Goal: Find specific page/section: Find specific page/section

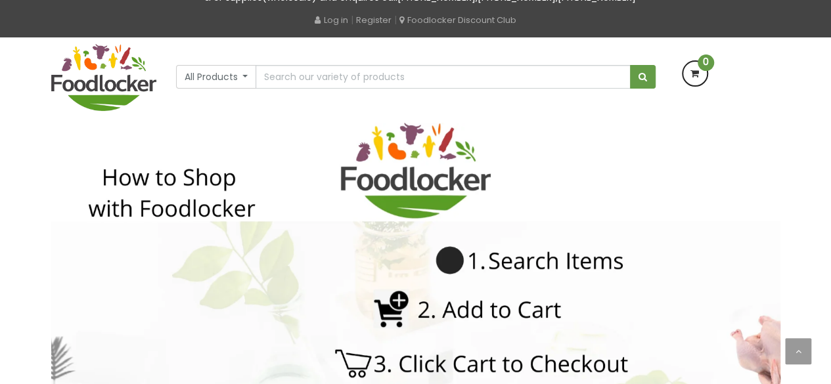
scroll to position [66, 0]
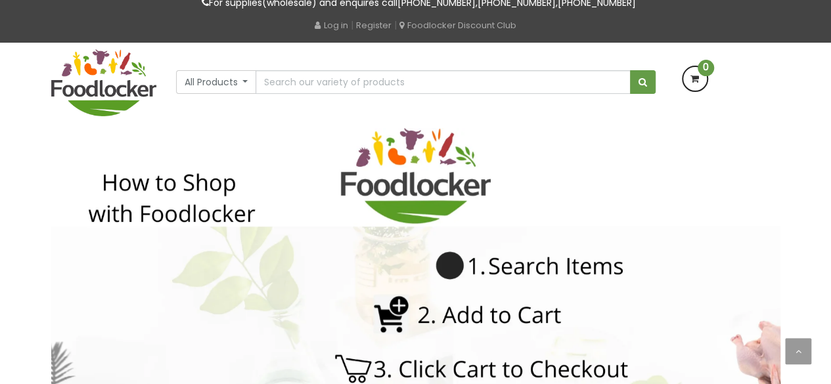
click at [724, 246] on img at bounding box center [415, 333] width 729 height 410
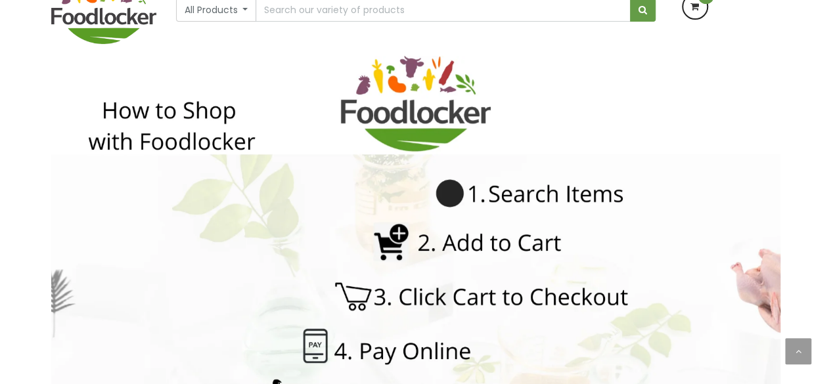
scroll to position [263, 0]
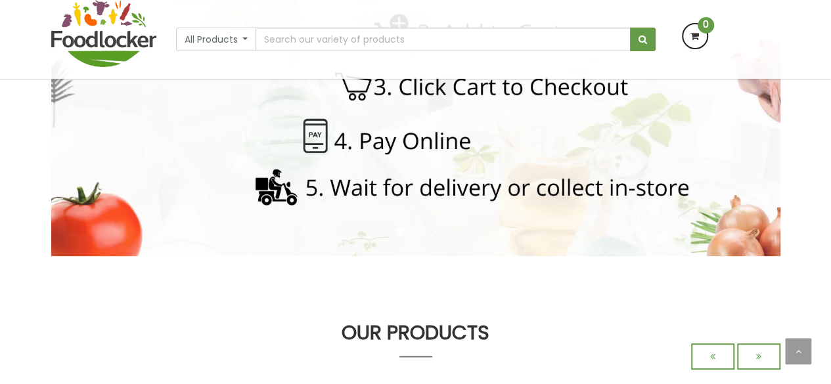
click at [743, 218] on img at bounding box center [415, 51] width 729 height 410
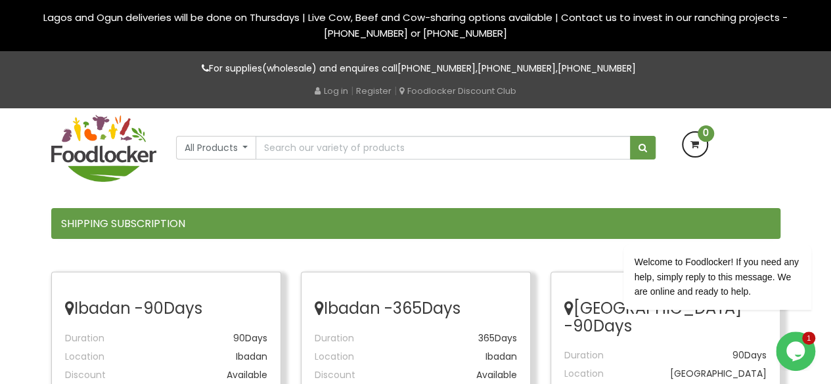
scroll to position [66, 0]
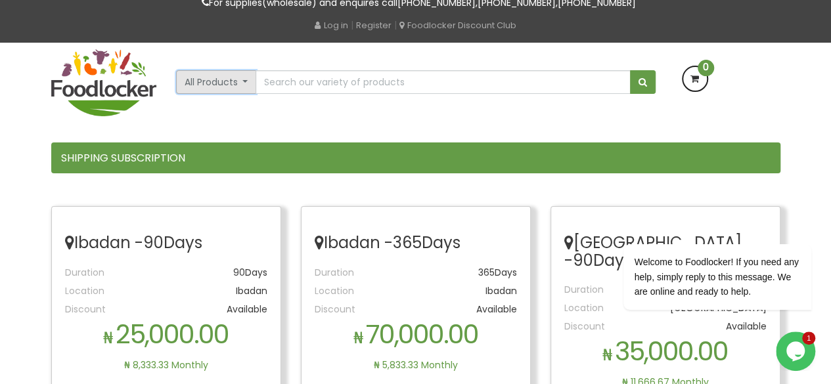
click at [246, 83] on button "All Products" at bounding box center [216, 82] width 81 height 24
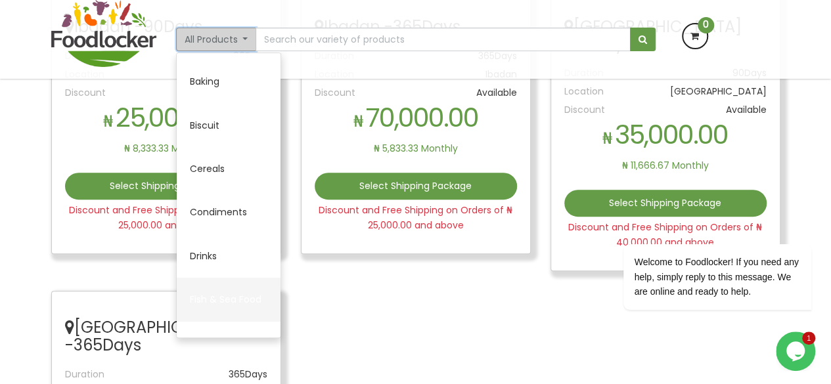
scroll to position [0, 0]
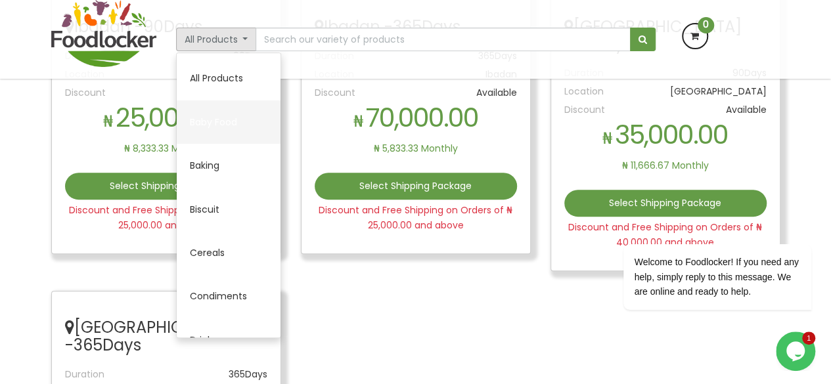
click at [224, 121] on link "Baby Food" at bounding box center [229, 121] width 104 height 43
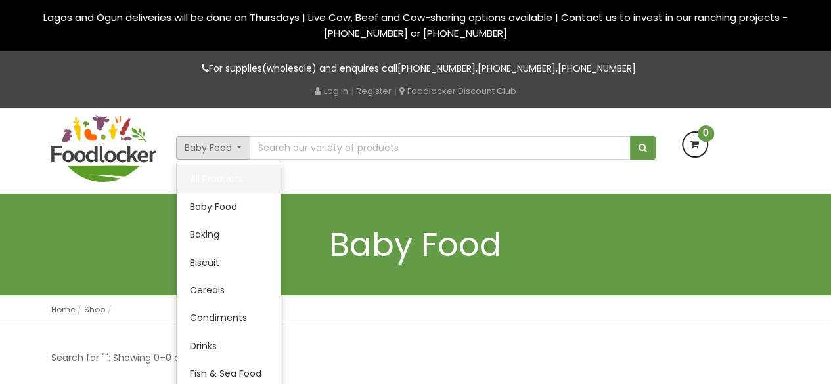
click at [217, 177] on link "All Products" at bounding box center [229, 179] width 104 height 28
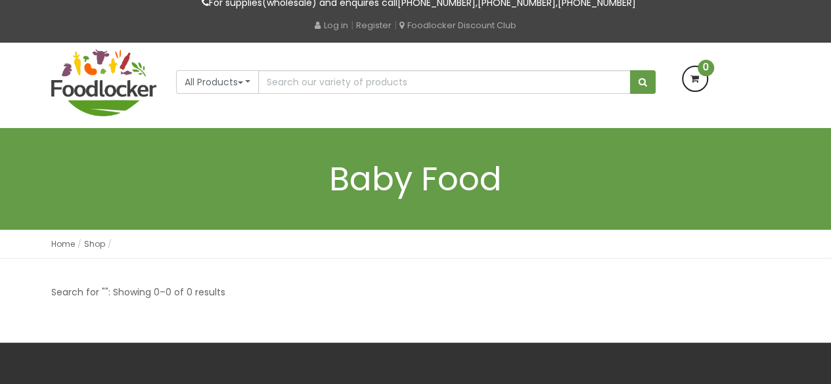
scroll to position [66, 0]
click at [251, 81] on button "All Products" at bounding box center [217, 82] width 83 height 24
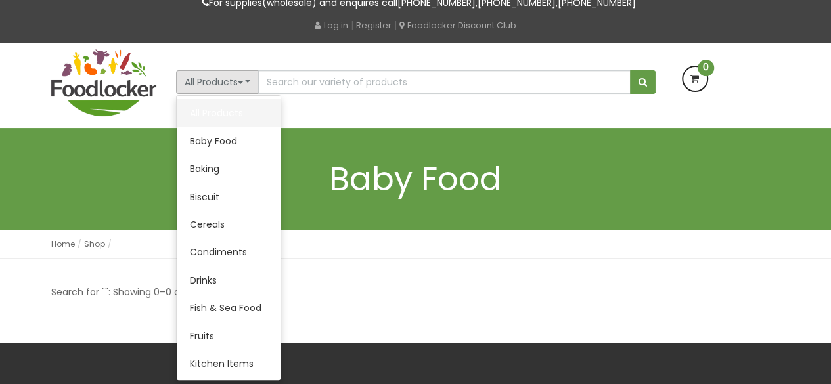
click at [222, 114] on link "All Products" at bounding box center [229, 113] width 104 height 28
